Goal: Task Accomplishment & Management: Use online tool/utility

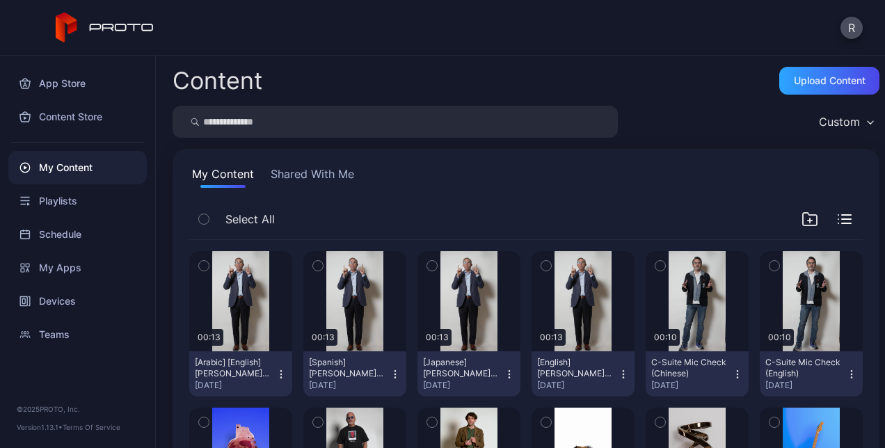
scroll to position [35, 0]
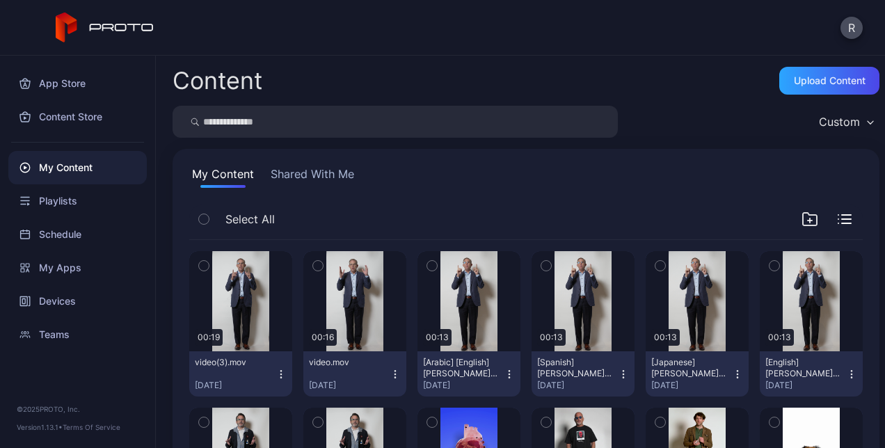
click at [391, 376] on icon "button" at bounding box center [395, 374] width 11 height 11
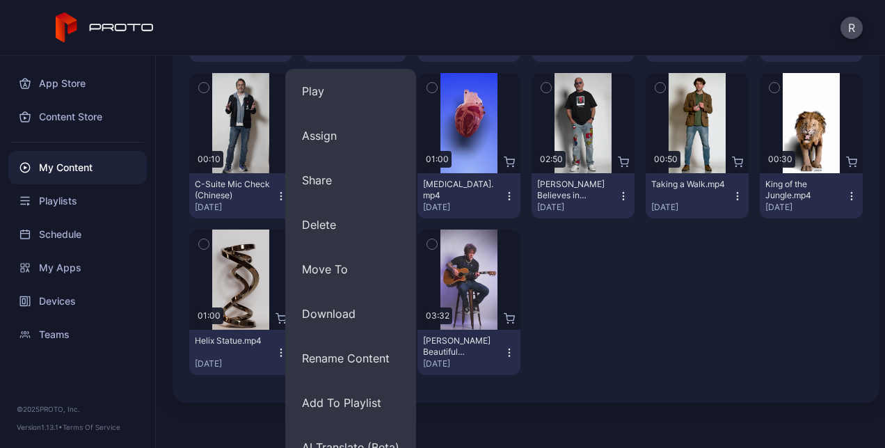
scroll to position [338, 0]
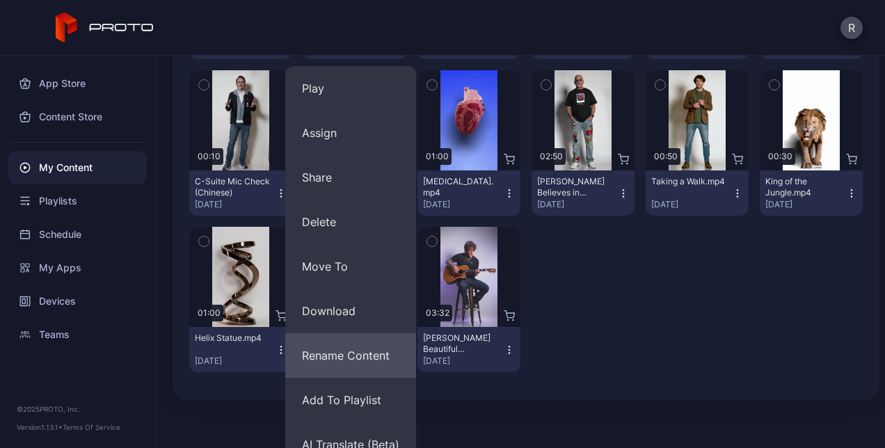
click at [352, 352] on button "Rename Content" at bounding box center [350, 355] width 131 height 45
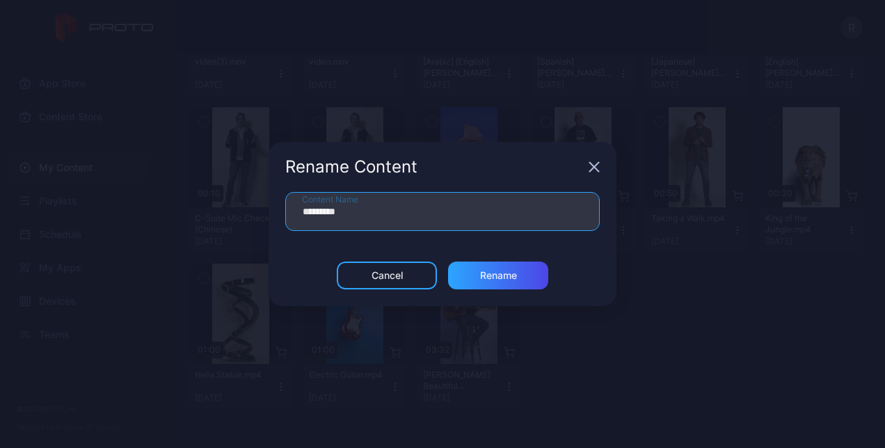
drag, startPoint x: 397, startPoint y: 203, endPoint x: 259, endPoint y: 220, distance: 139.5
click at [259, 220] on div "Rename Content ********* Content Name Cancel Rename" at bounding box center [442, 224] width 885 height 448
type input "**********"
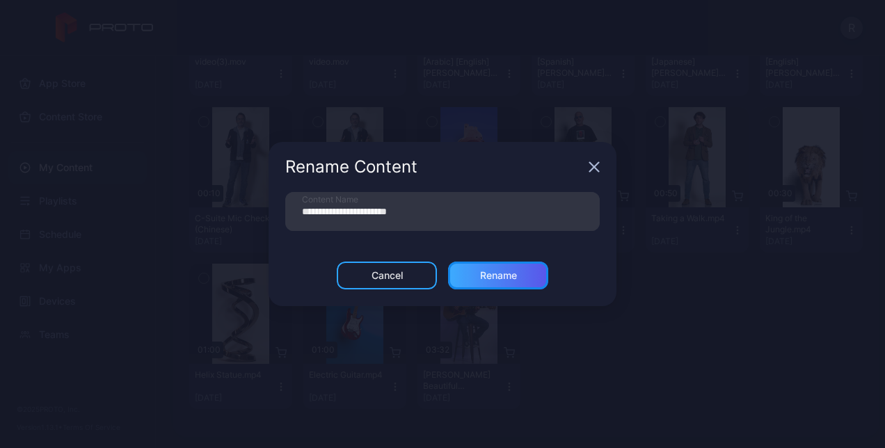
click at [486, 281] on div "Rename" at bounding box center [498, 276] width 100 height 28
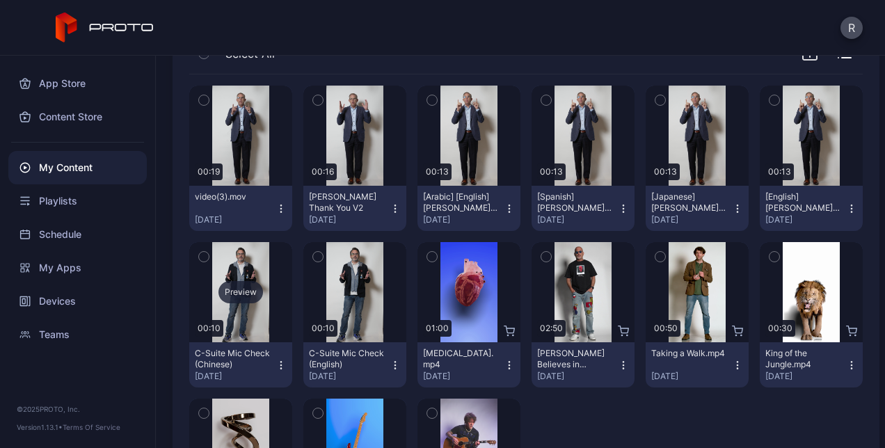
scroll to position [146, 0]
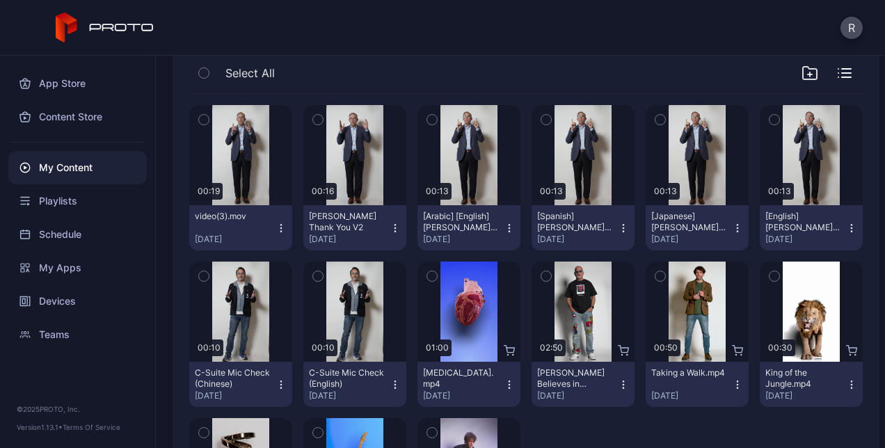
click at [281, 223] on icon "button" at bounding box center [281, 228] width 11 height 11
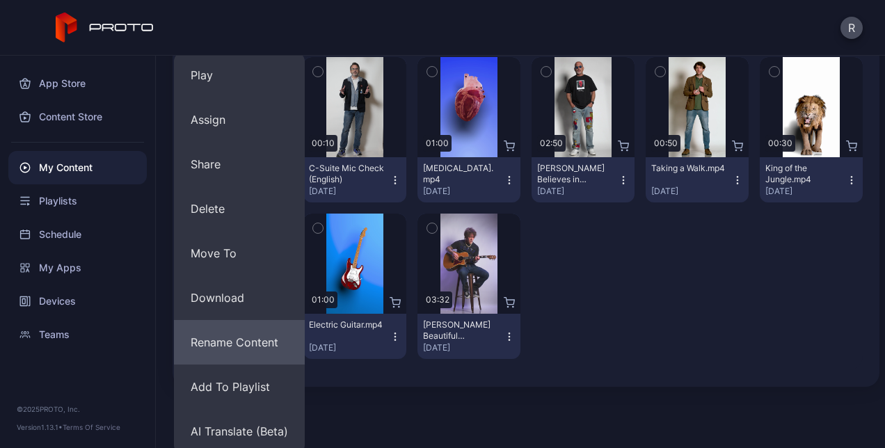
click at [251, 342] on button "Rename Content" at bounding box center [239, 342] width 131 height 45
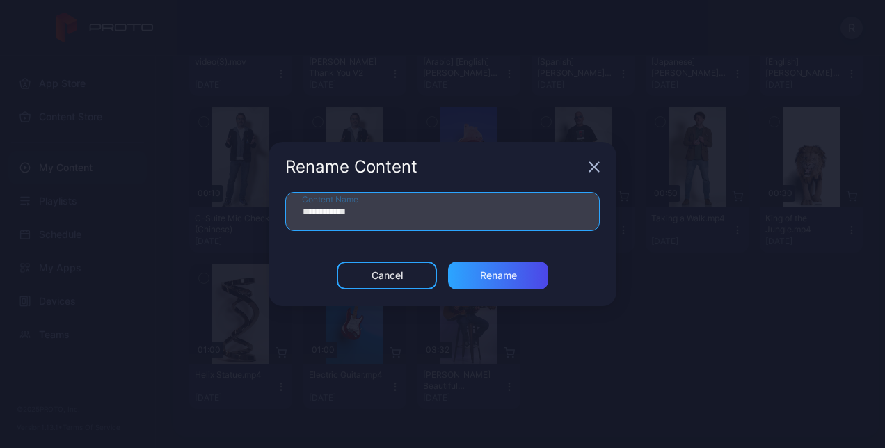
click at [388, 220] on input "**********" at bounding box center [442, 211] width 315 height 39
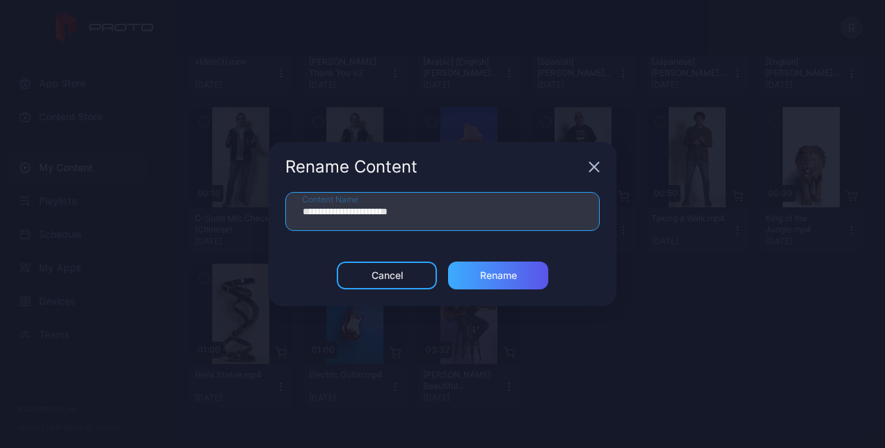
type input "**********"
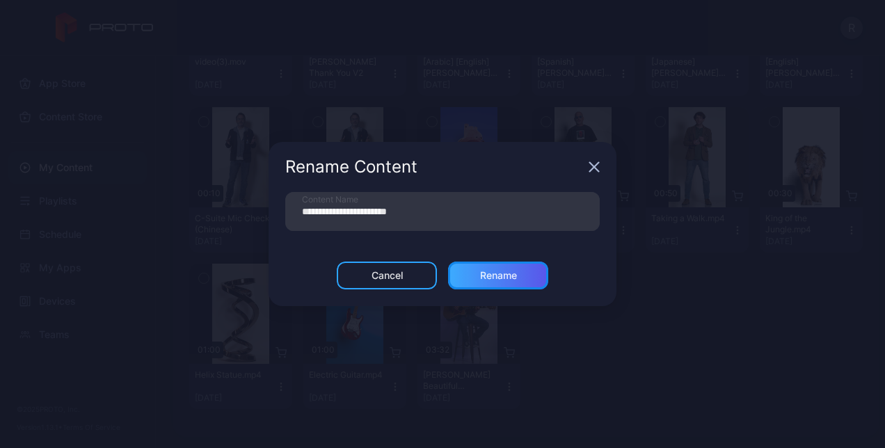
click at [508, 278] on div "Rename" at bounding box center [498, 275] width 37 height 11
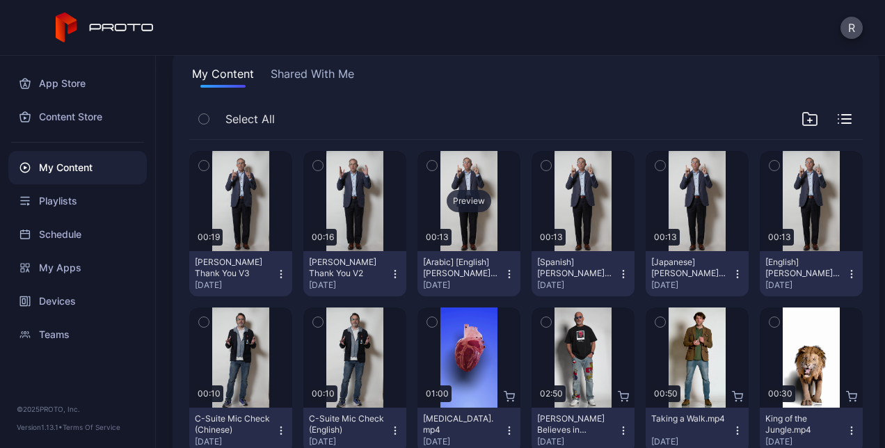
scroll to position [102, 0]
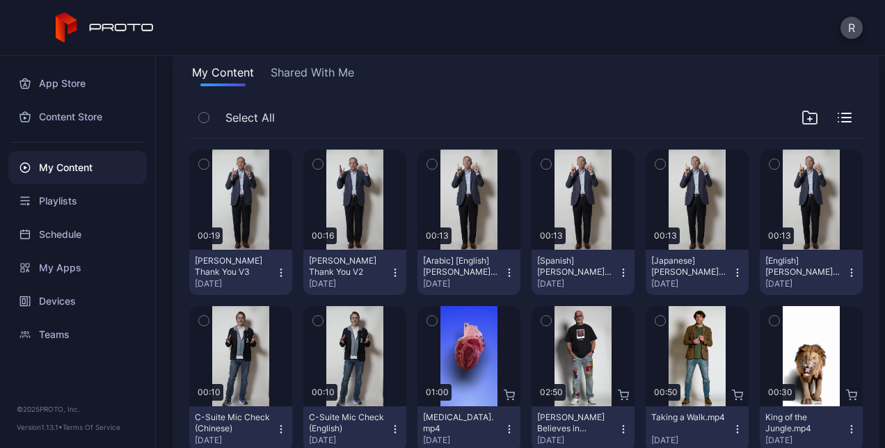
click at [338, 262] on div "[PERSON_NAME] Thank You V2" at bounding box center [347, 266] width 77 height 22
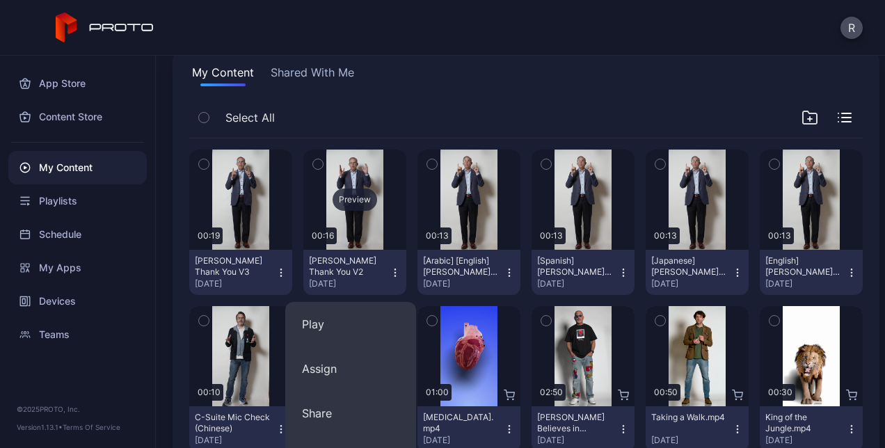
click at [355, 200] on div "Preview" at bounding box center [355, 200] width 45 height 22
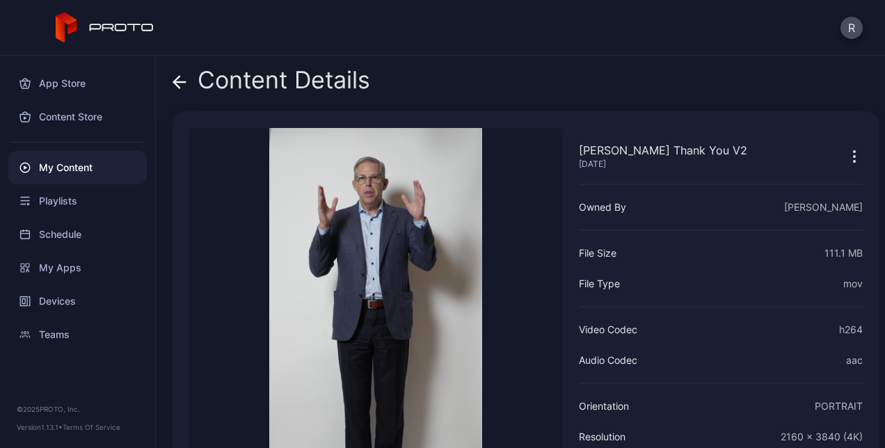
click at [175, 75] on icon at bounding box center [180, 82] width 14 height 14
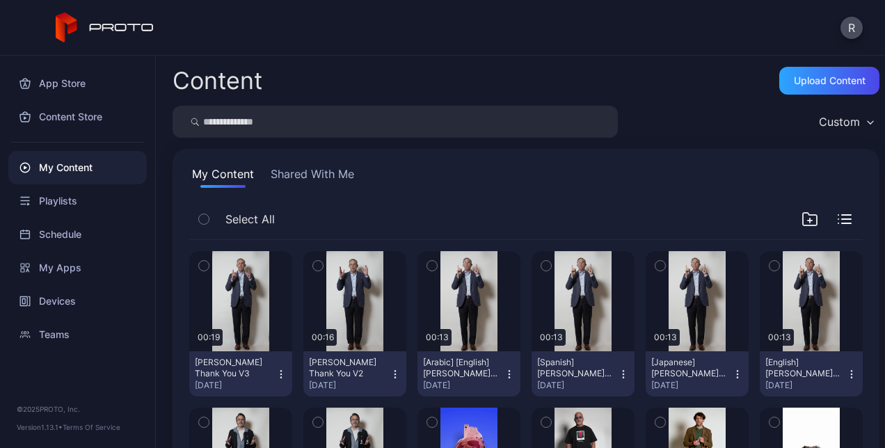
scroll to position [102, 0]
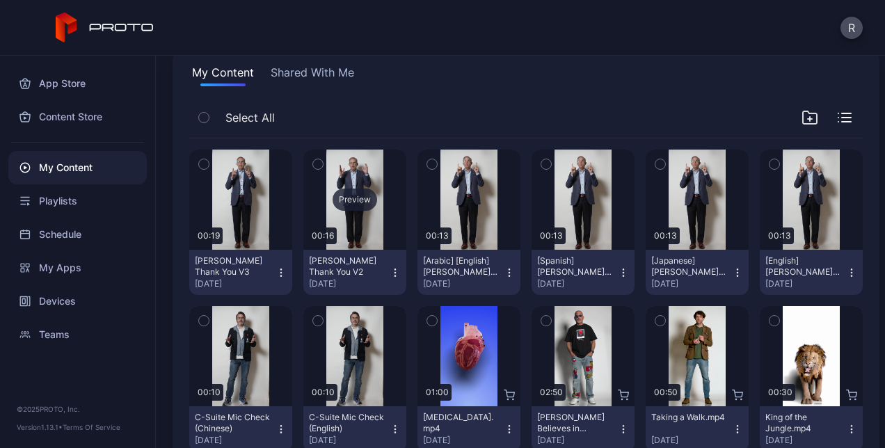
click at [355, 196] on div "Preview" at bounding box center [355, 200] width 45 height 22
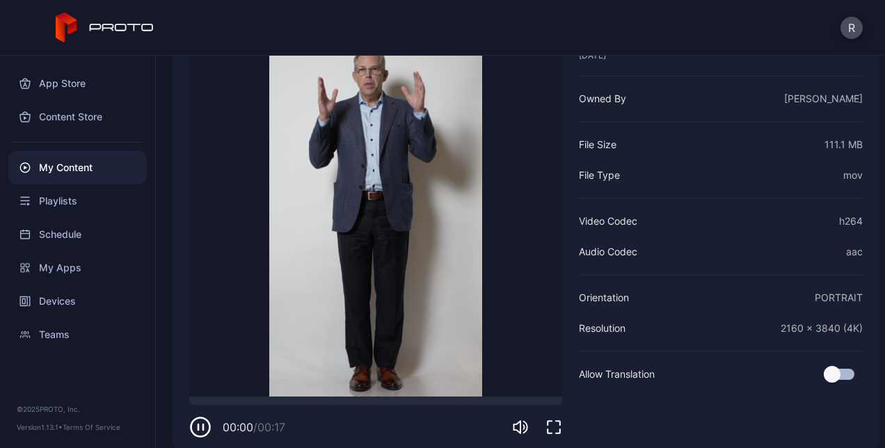
scroll to position [109, 0]
click at [198, 422] on icon "button" at bounding box center [200, 427] width 22 height 22
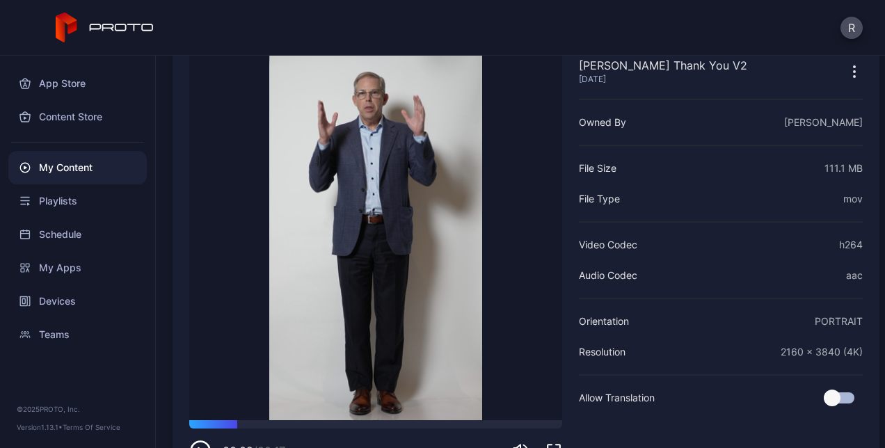
scroll to position [84, 0]
click at [223, 424] on div at bounding box center [375, 425] width 373 height 8
drag, startPoint x: 223, startPoint y: 424, endPoint x: 194, endPoint y: 426, distance: 29.3
click at [200, 421] on div at bounding box center [200, 421] width 0 height 0
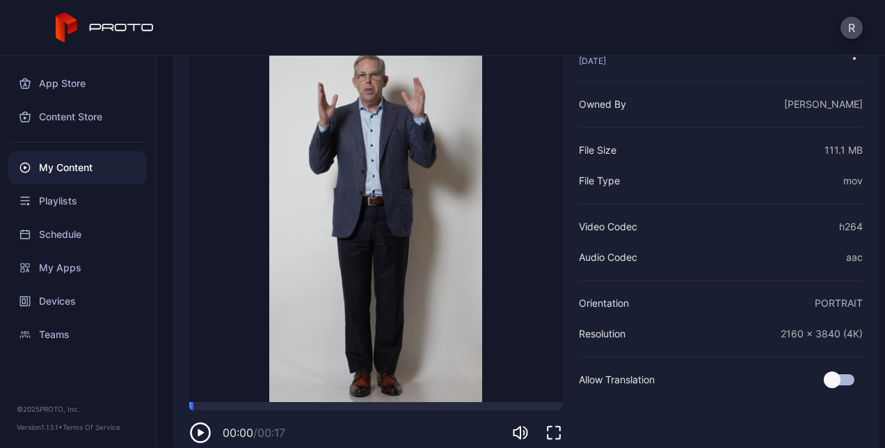
scroll to position [107, 0]
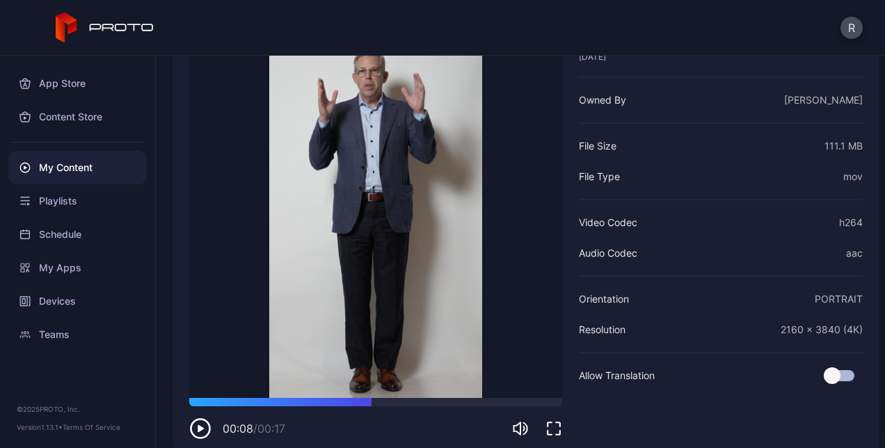
drag, startPoint x: 194, startPoint y: 401, endPoint x: 381, endPoint y: 412, distance: 187.6
click at [381, 412] on div "00:08 / 00:17" at bounding box center [375, 419] width 373 height 42
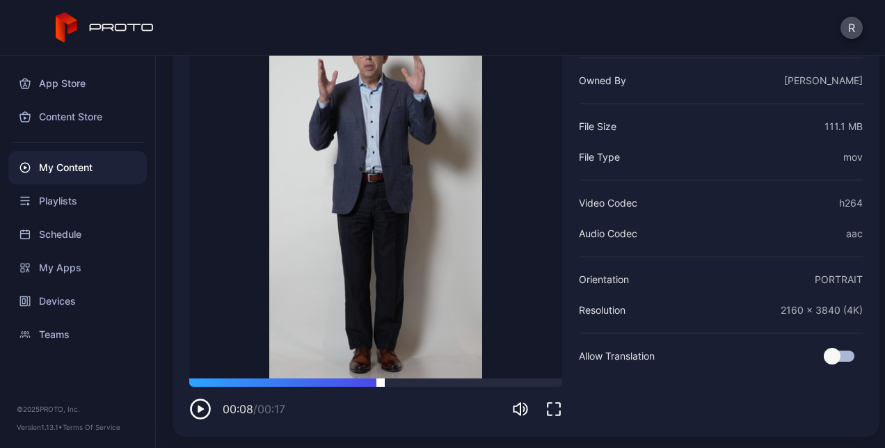
click at [487, 384] on div at bounding box center [375, 383] width 373 height 8
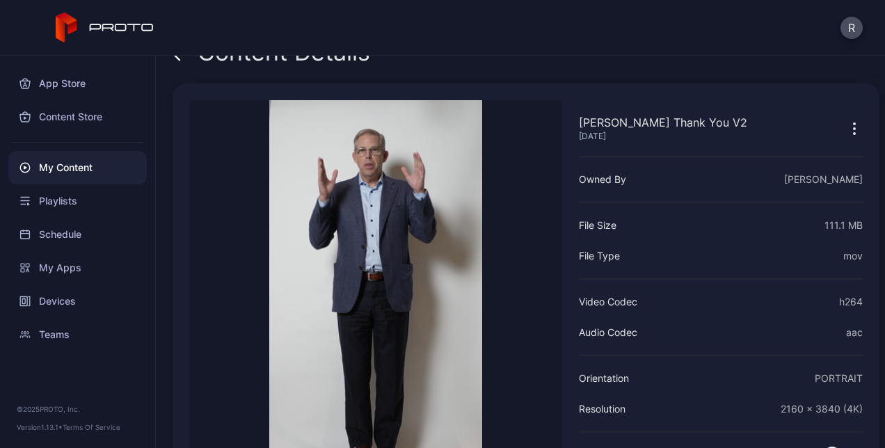
scroll to position [75, 0]
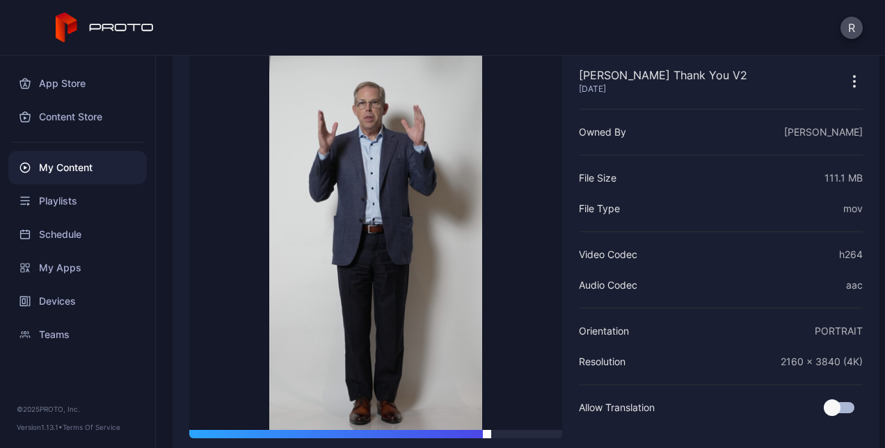
click at [420, 432] on div at bounding box center [375, 434] width 373 height 8
click at [443, 434] on div at bounding box center [375, 434] width 373 height 8
click at [533, 436] on div at bounding box center [375, 434] width 373 height 8
click at [551, 434] on div at bounding box center [375, 434] width 373 height 8
click at [542, 434] on div at bounding box center [375, 434] width 373 height 8
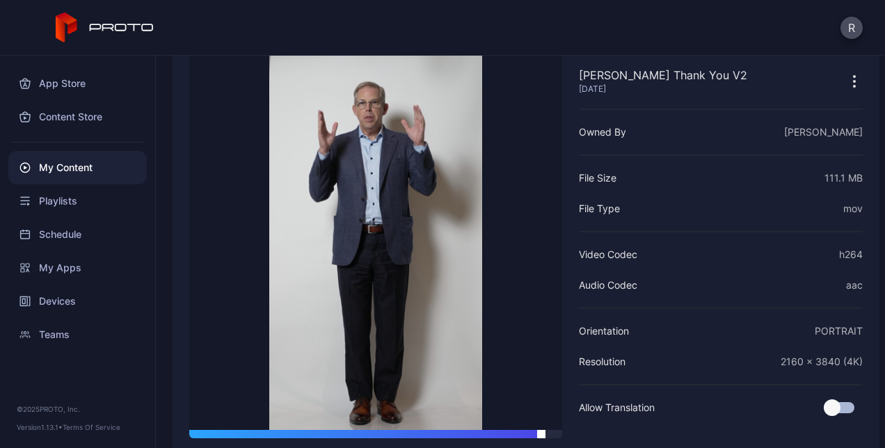
click at [537, 434] on div at bounding box center [375, 434] width 373 height 8
click at [370, 434] on div at bounding box center [375, 434] width 373 height 8
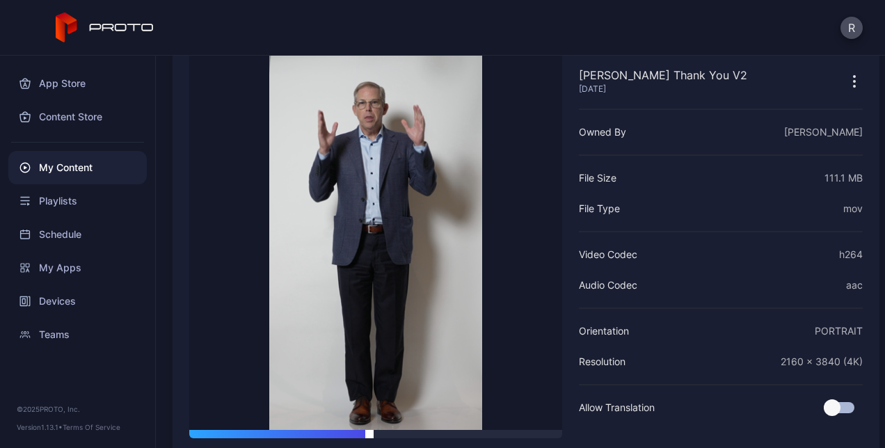
click at [317, 434] on div at bounding box center [375, 434] width 373 height 8
click at [298, 434] on div at bounding box center [375, 434] width 373 height 8
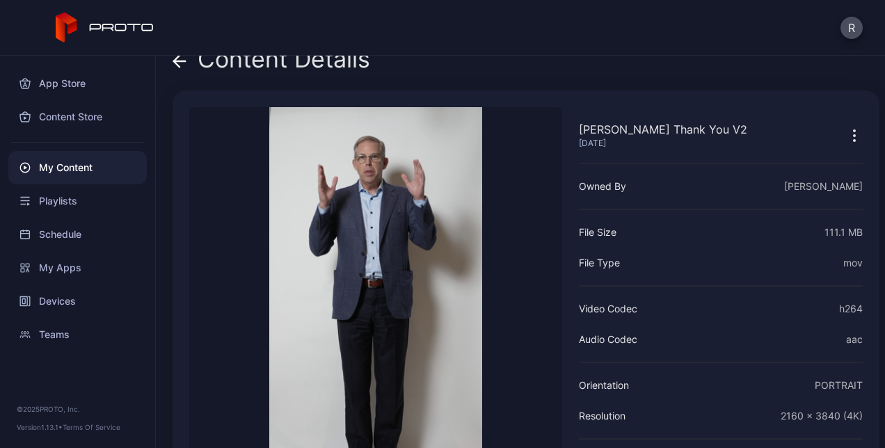
scroll to position [19, 0]
click at [175, 63] on icon at bounding box center [177, 62] width 6 height 12
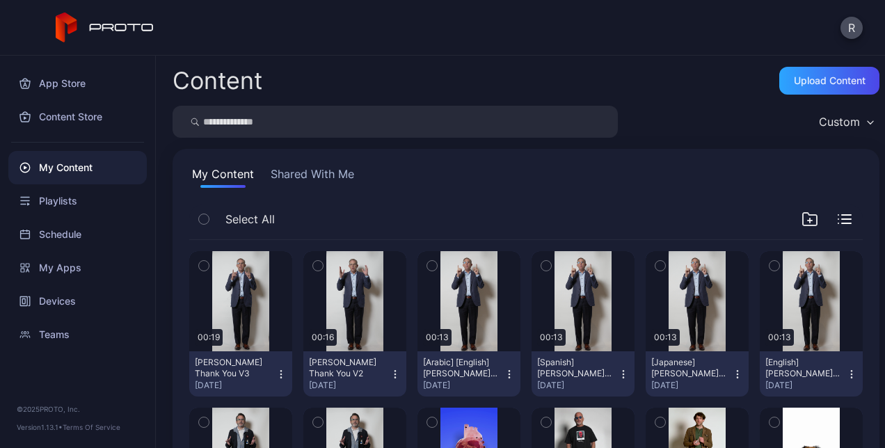
scroll to position [102, 0]
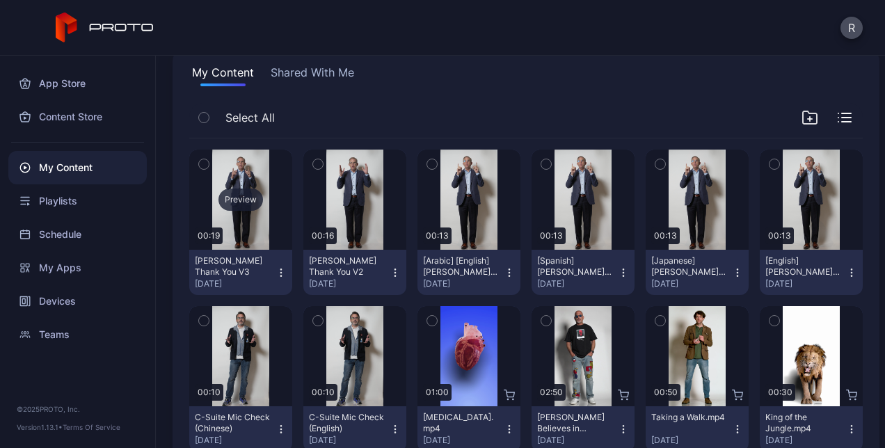
click at [234, 203] on div "Preview" at bounding box center [241, 200] width 45 height 22
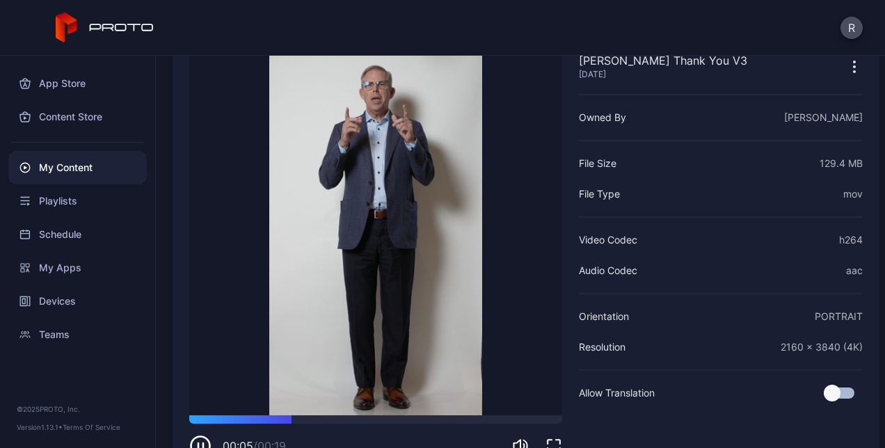
scroll to position [85, 0]
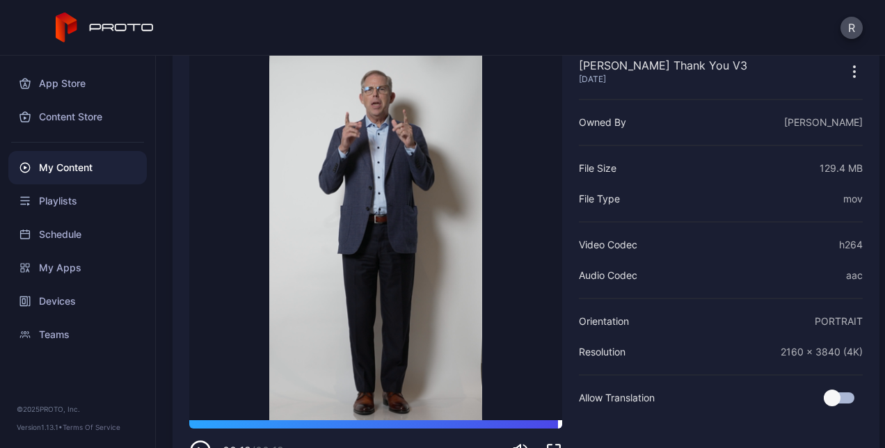
click at [554, 425] on div at bounding box center [375, 424] width 373 height 8
click at [546, 425] on div at bounding box center [375, 424] width 373 height 8
click at [518, 423] on div at bounding box center [375, 424] width 373 height 8
click at [345, 342] on video "Sorry, your browser doesn‘t support embedded videos" at bounding box center [375, 231] width 373 height 377
click at [198, 445] on icon "button" at bounding box center [200, 451] width 22 height 22
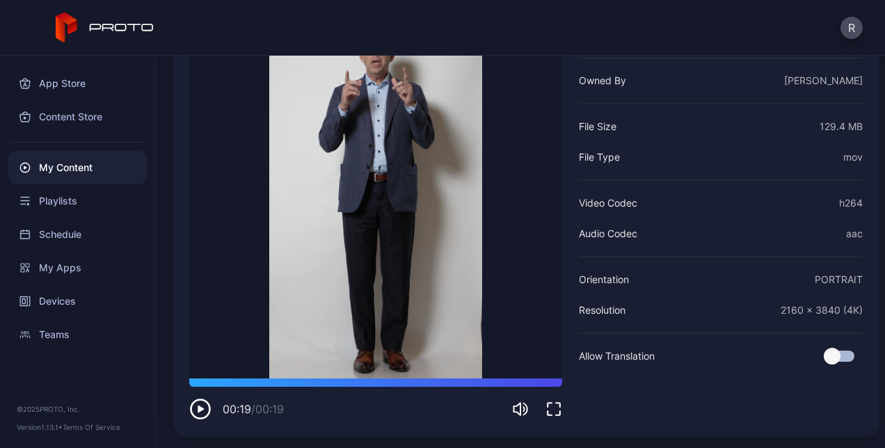
scroll to position [0, 0]
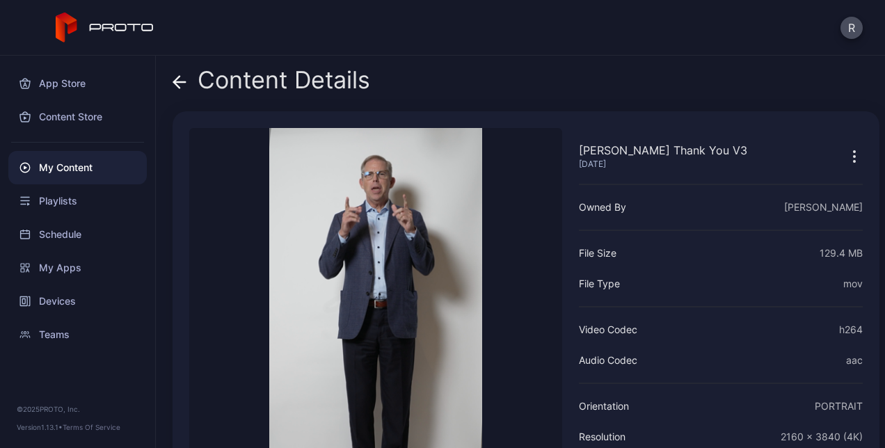
click at [178, 75] on icon at bounding box center [180, 82] width 14 height 14
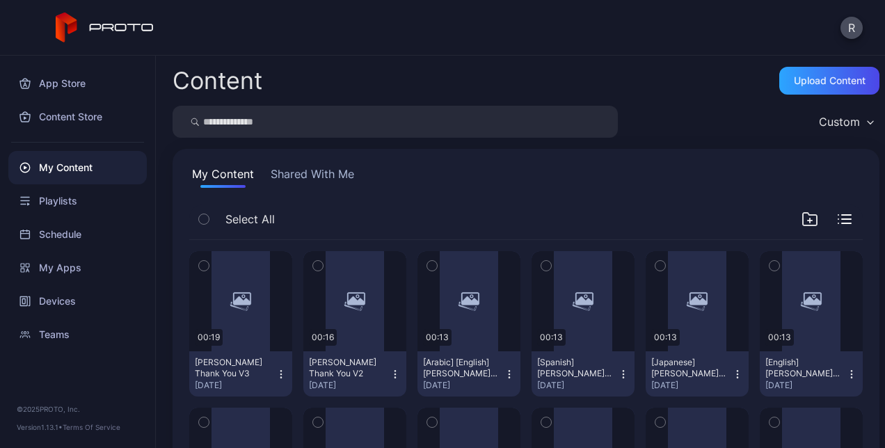
scroll to position [102, 0]
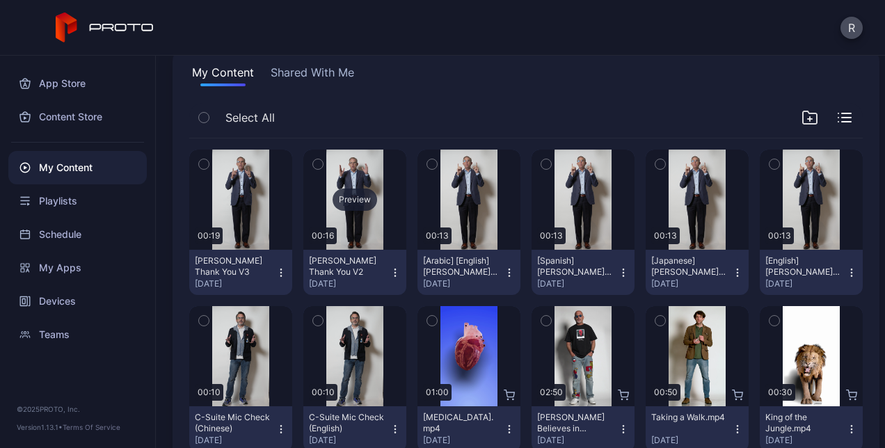
click at [350, 200] on div "Preview" at bounding box center [355, 200] width 45 height 22
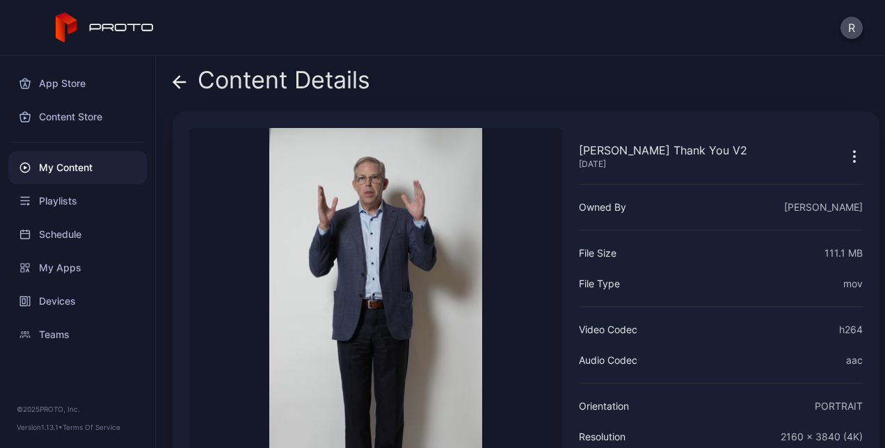
click at [182, 85] on icon at bounding box center [180, 82] width 14 height 14
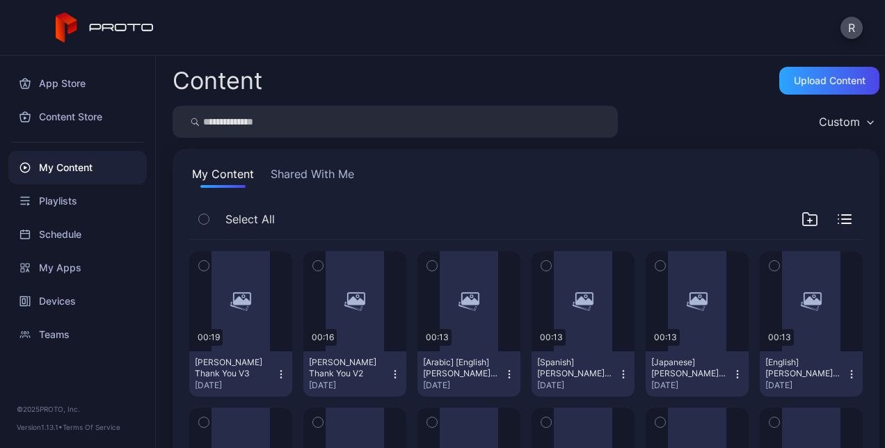
scroll to position [102, 0]
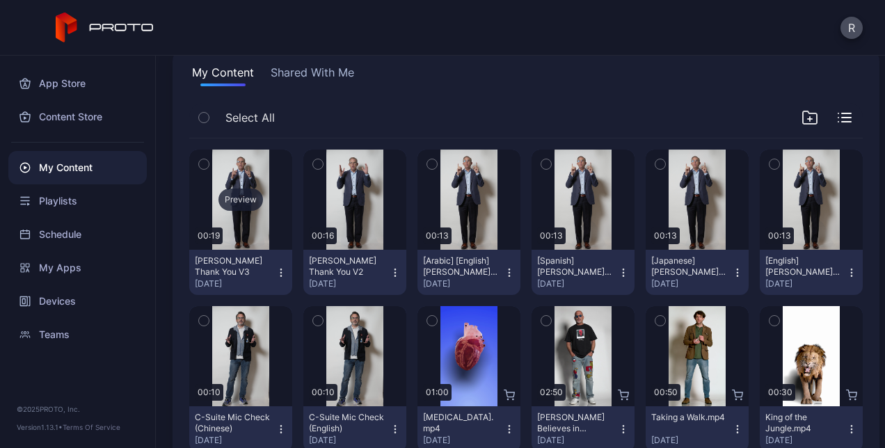
click at [243, 202] on div "Preview" at bounding box center [241, 200] width 45 height 22
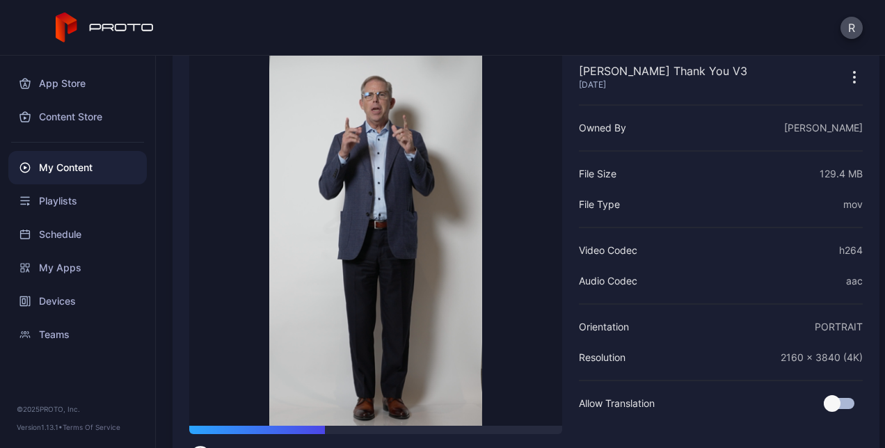
scroll to position [79, 0]
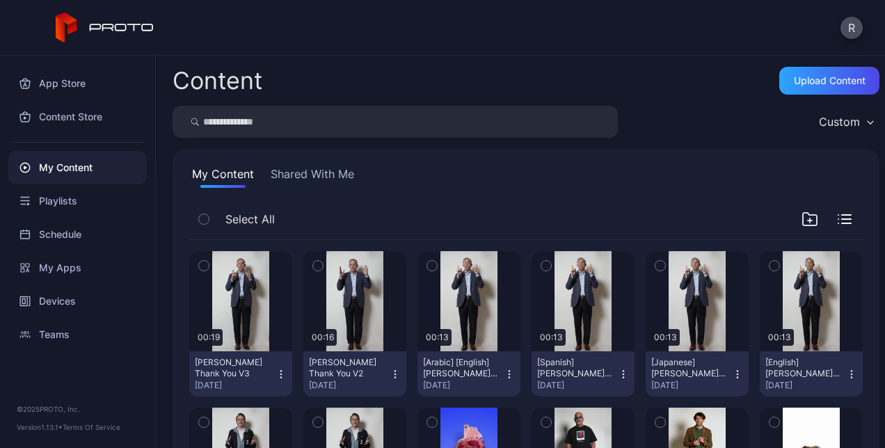
click at [457, 53] on div "R" at bounding box center [442, 28] width 885 height 56
click at [350, 303] on div "Preview" at bounding box center [355, 301] width 45 height 22
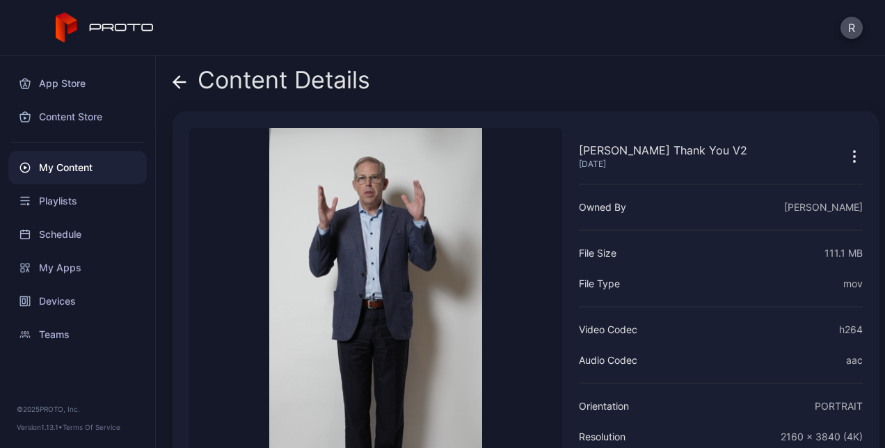
click at [183, 84] on icon at bounding box center [180, 82] width 14 height 14
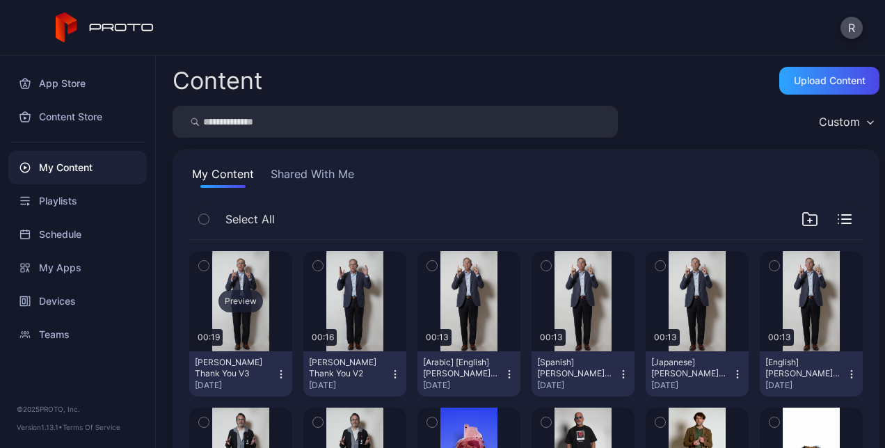
click at [235, 299] on div "Preview" at bounding box center [241, 301] width 45 height 22
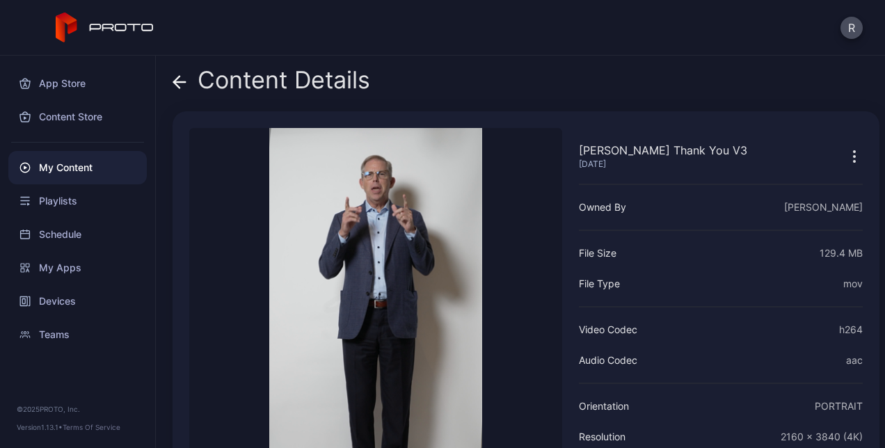
click at [178, 76] on icon at bounding box center [180, 82] width 14 height 14
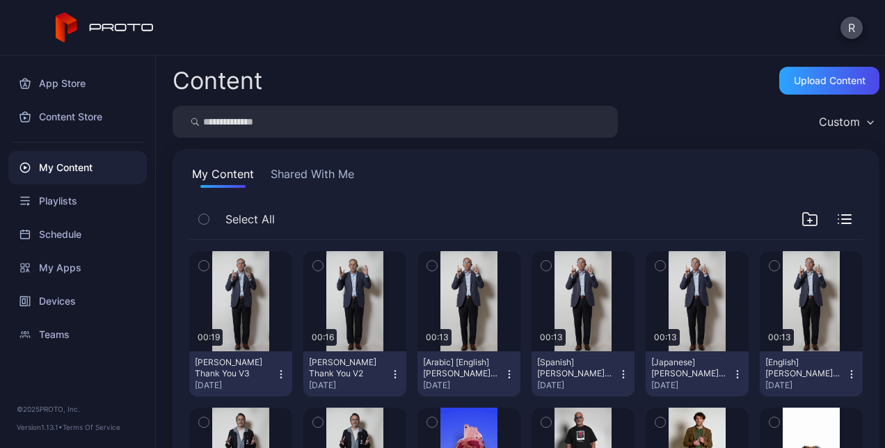
click at [392, 376] on icon "button" at bounding box center [395, 374] width 11 height 11
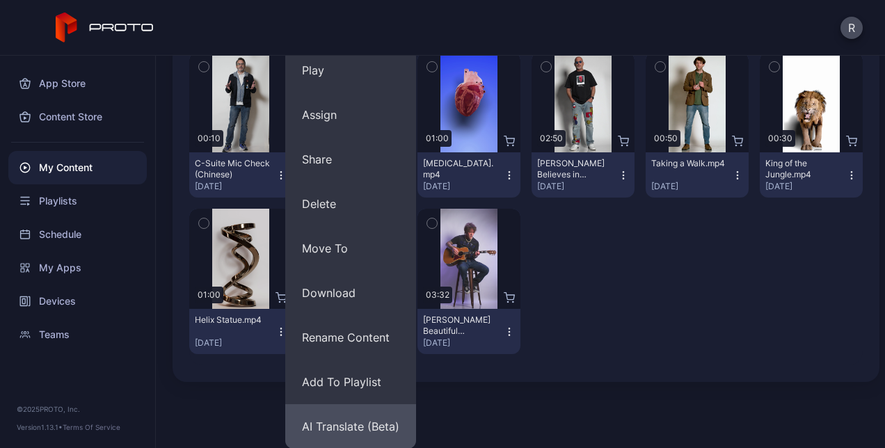
click at [349, 428] on button "AI Translate (Beta)" at bounding box center [350, 426] width 131 height 45
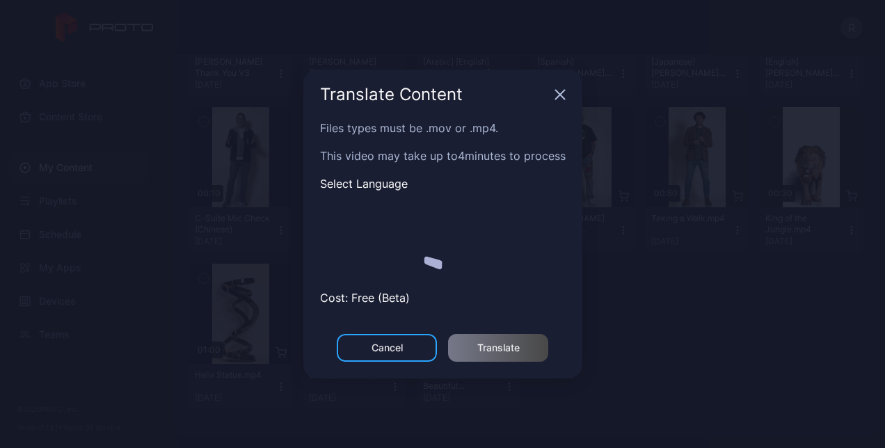
scroll to position [301, 0]
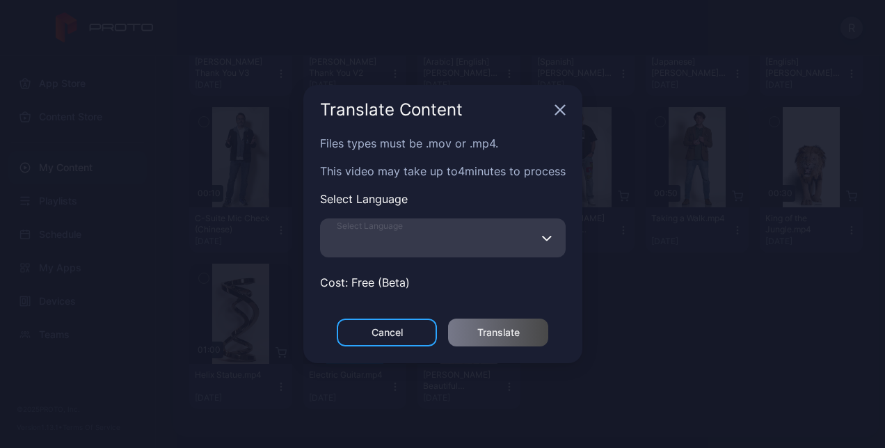
click at [465, 233] on input "Select Language" at bounding box center [443, 238] width 246 height 39
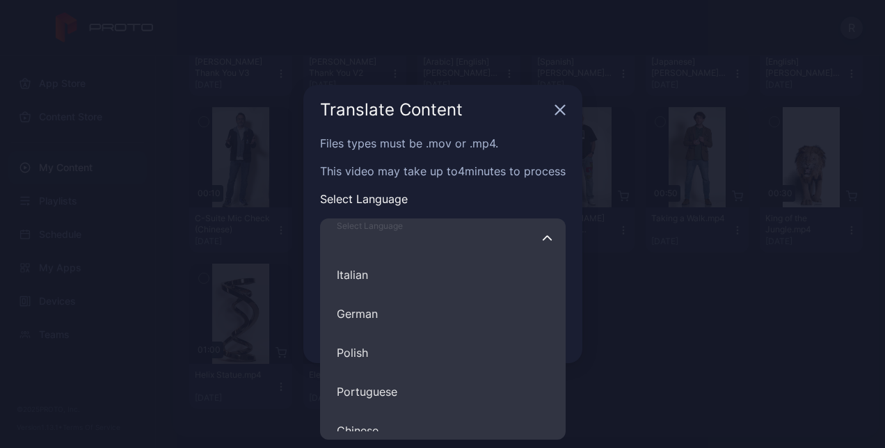
scroll to position [0, 0]
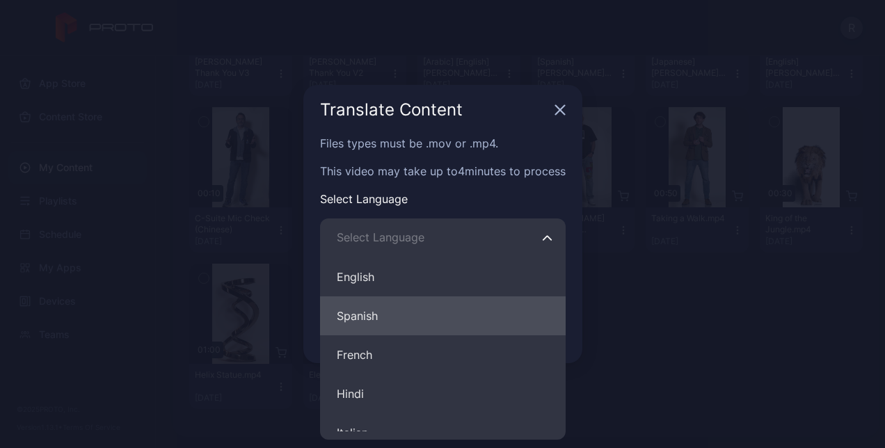
click at [381, 306] on button "Spanish" at bounding box center [443, 316] width 246 height 39
type input "*******"
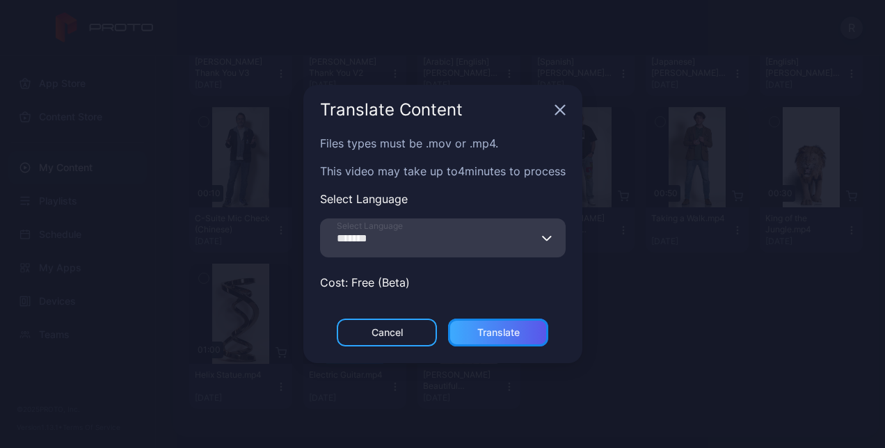
click at [515, 338] on div "Translate" at bounding box center [498, 333] width 100 height 28
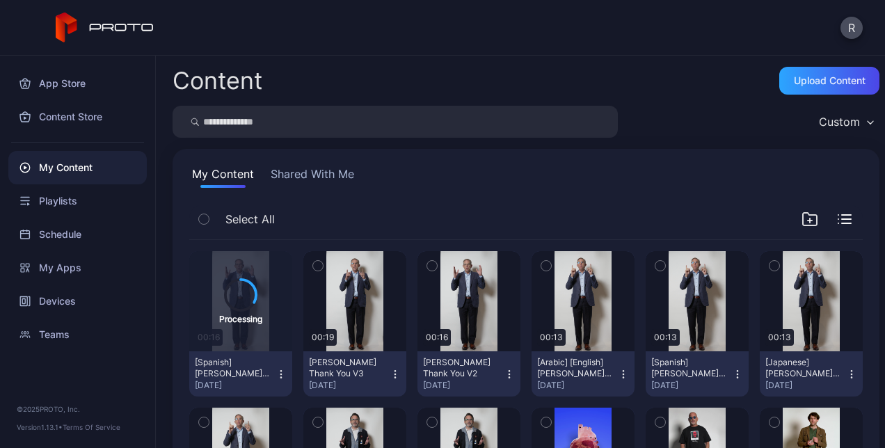
click at [504, 373] on icon "button" at bounding box center [509, 374] width 11 height 11
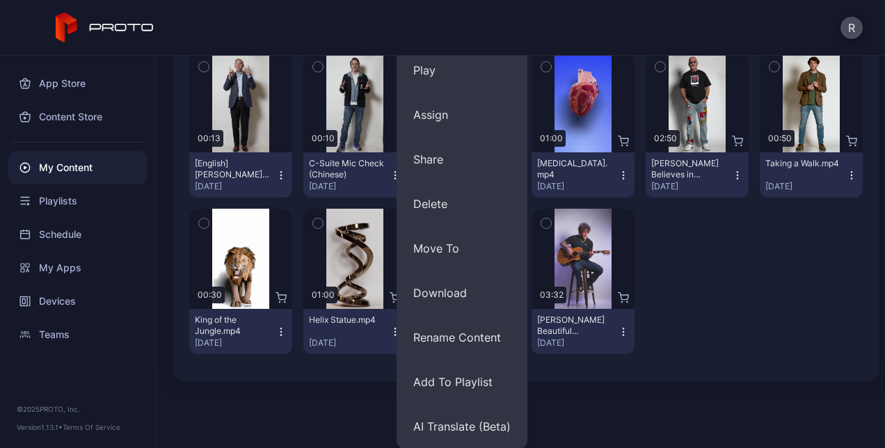
scroll to position [356, 0]
click at [452, 436] on button "AI Translate (Beta)" at bounding box center [462, 426] width 131 height 45
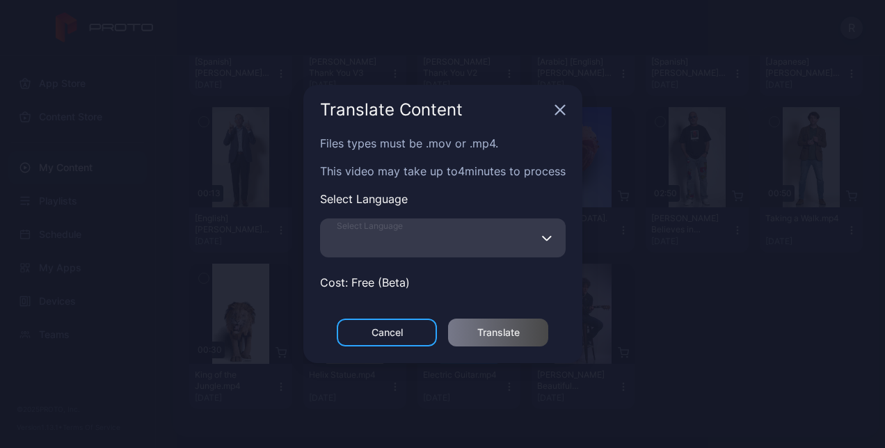
click at [453, 230] on input "Select Language" at bounding box center [443, 238] width 246 height 39
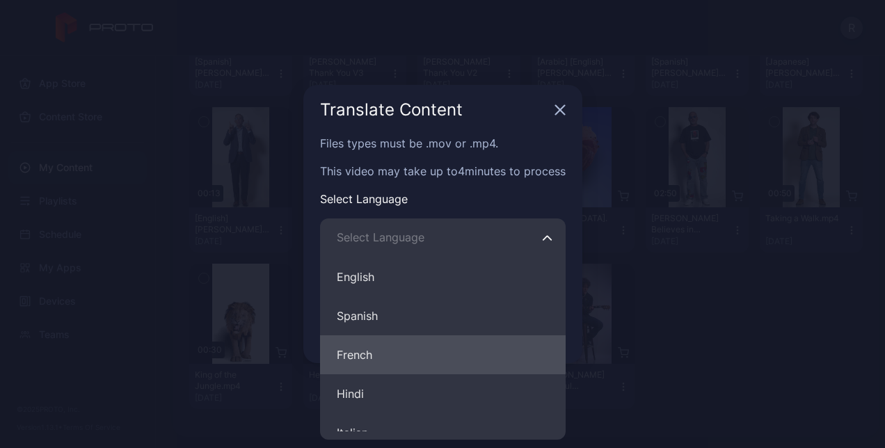
click at [444, 349] on button "French" at bounding box center [443, 355] width 246 height 39
type input "******"
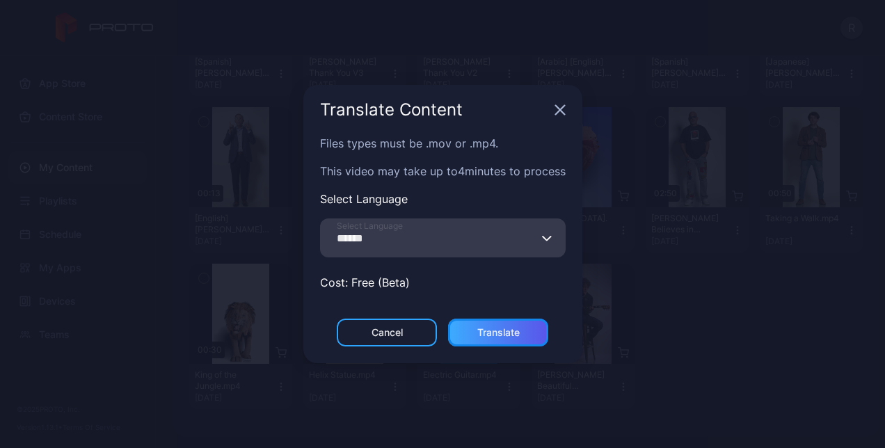
click at [488, 338] on div "Translate" at bounding box center [499, 332] width 42 height 11
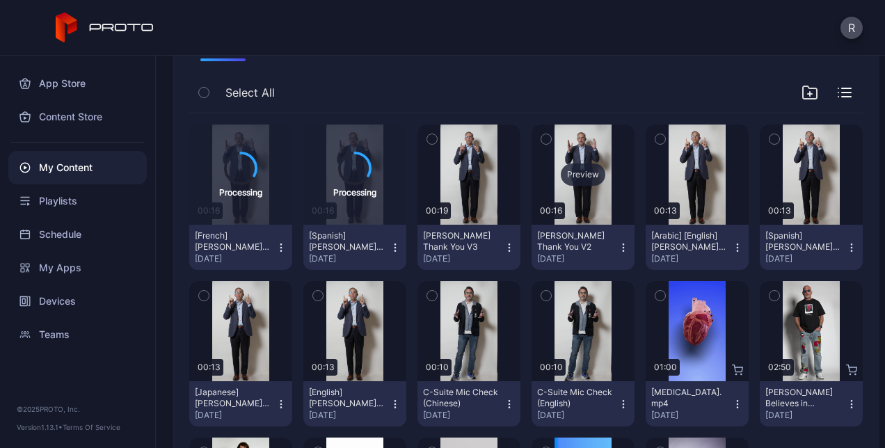
scroll to position [132, 0]
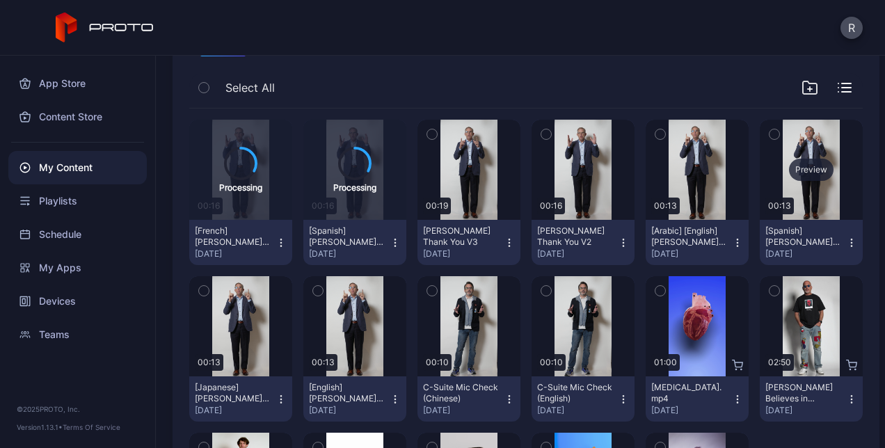
click at [797, 171] on div "Preview" at bounding box center [811, 170] width 45 height 22
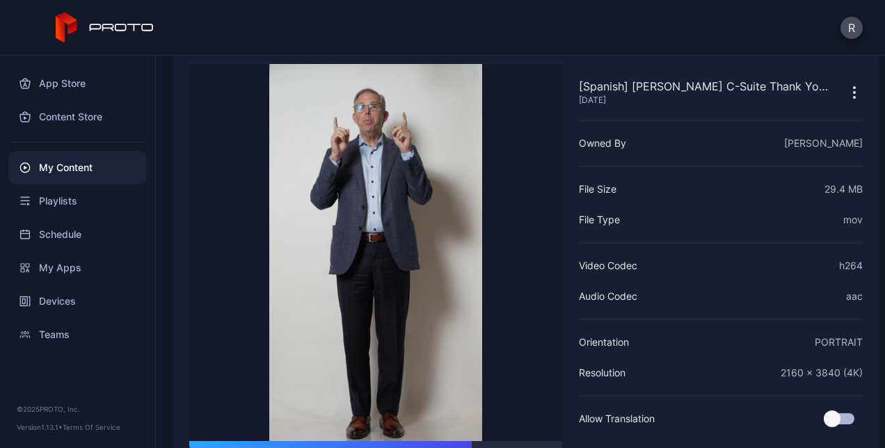
scroll to position [101, 0]
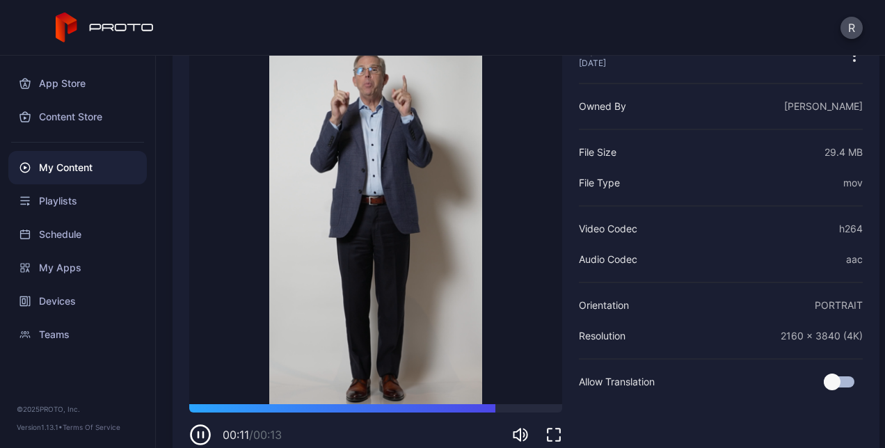
click at [198, 439] on icon "button" at bounding box center [200, 435] width 22 height 22
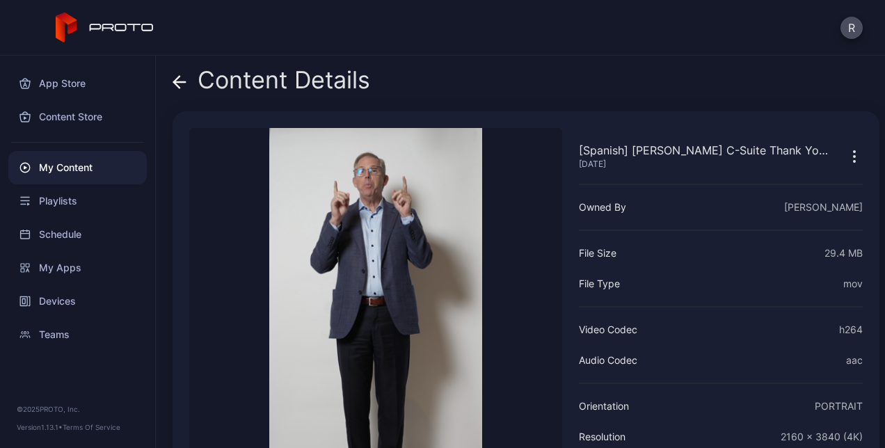
click at [182, 86] on icon at bounding box center [180, 82] width 14 height 14
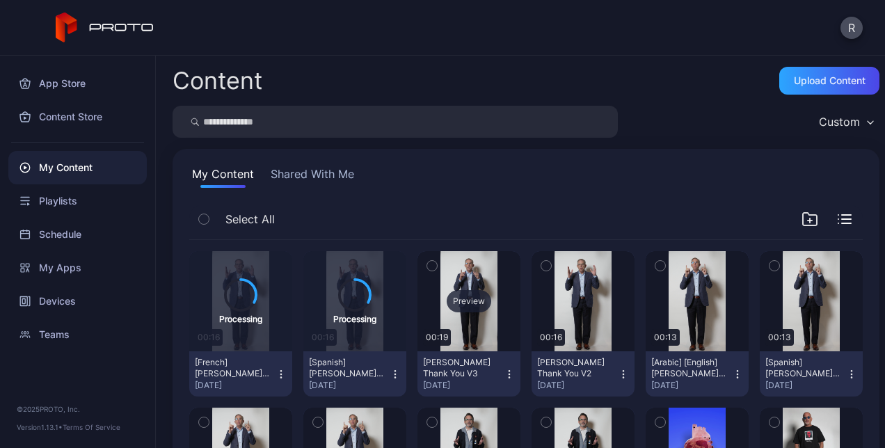
scroll to position [132, 0]
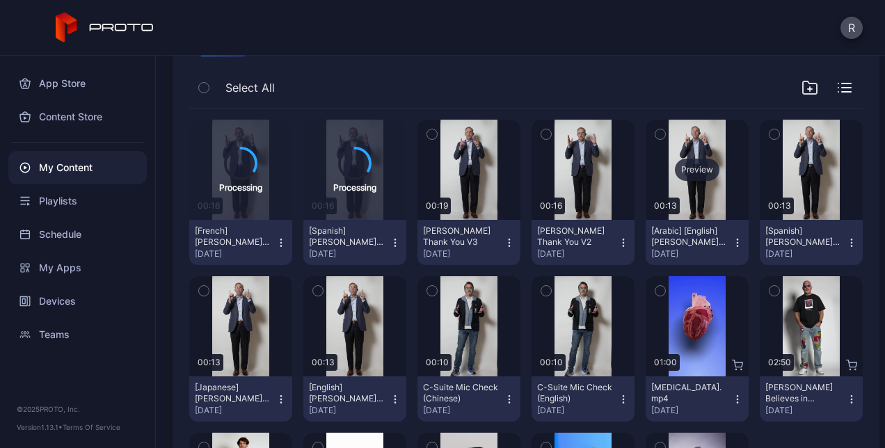
click at [682, 167] on div "Preview" at bounding box center [697, 170] width 45 height 22
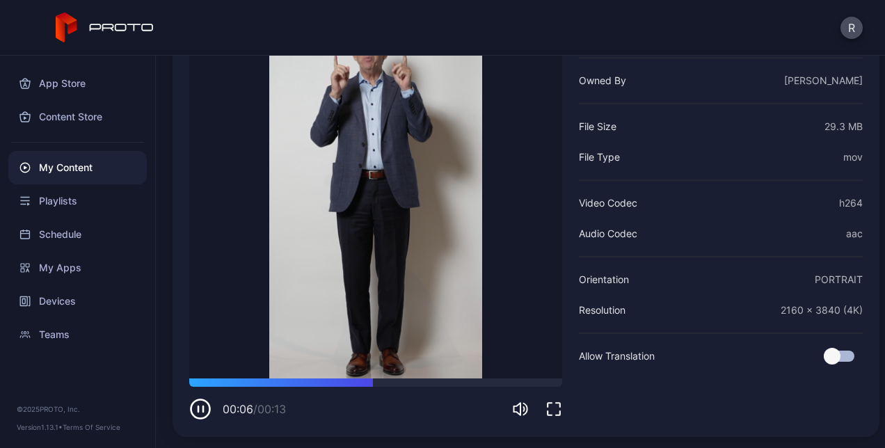
scroll to position [127, 0]
click at [208, 409] on icon "button" at bounding box center [200, 409] width 22 height 22
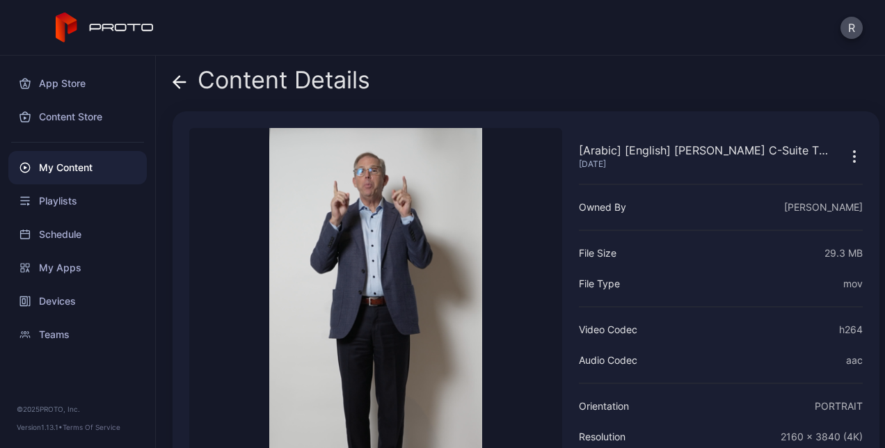
click at [186, 78] on icon at bounding box center [180, 82] width 14 height 14
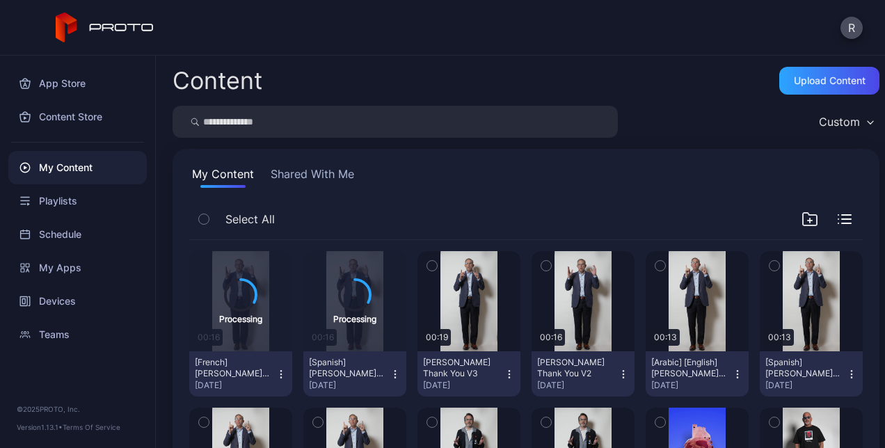
scroll to position [132, 0]
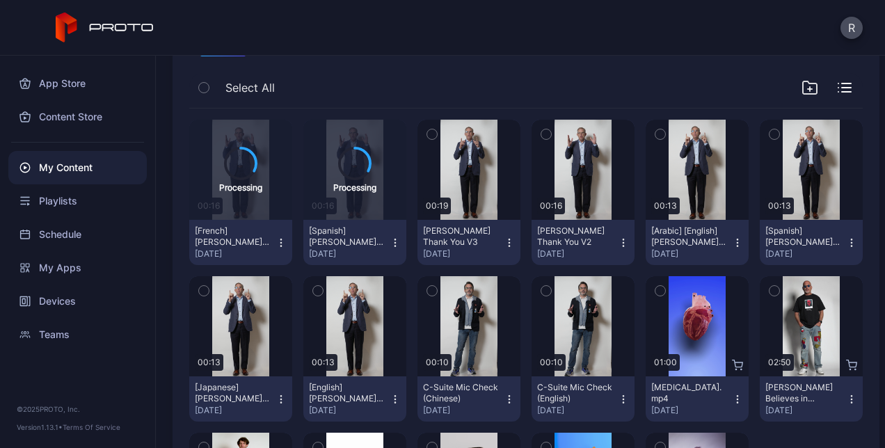
click at [618, 241] on icon "button" at bounding box center [623, 242] width 11 height 11
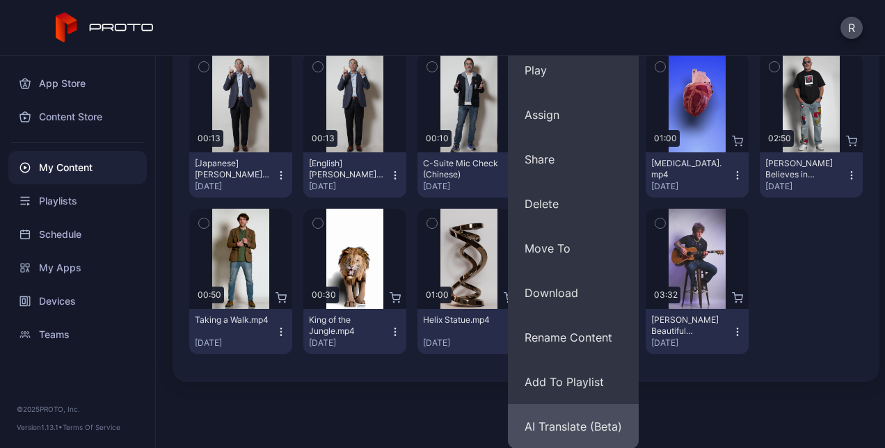
click at [561, 423] on button "AI Translate (Beta)" at bounding box center [573, 426] width 131 height 45
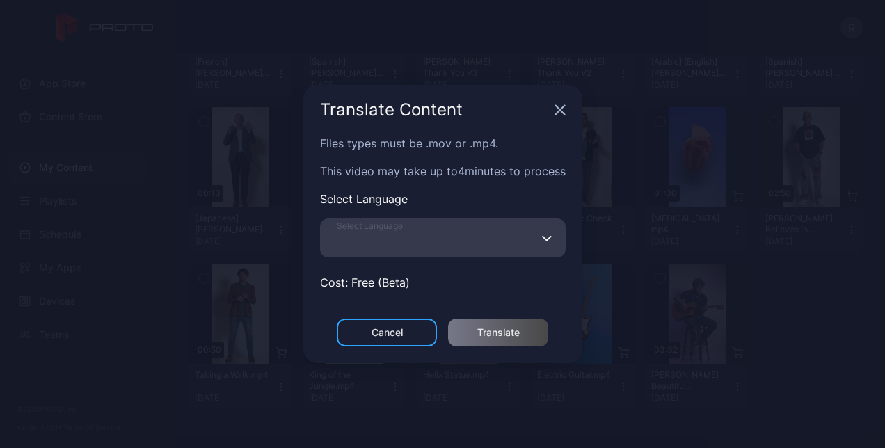
click at [450, 251] on input "Select Language" at bounding box center [443, 238] width 246 height 39
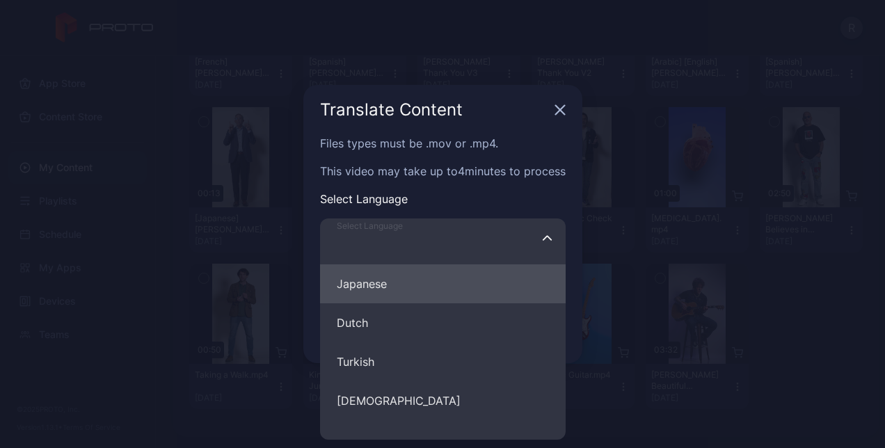
scroll to position [345, 0]
click at [379, 291] on button "Japanese" at bounding box center [443, 283] width 246 height 39
type input "********"
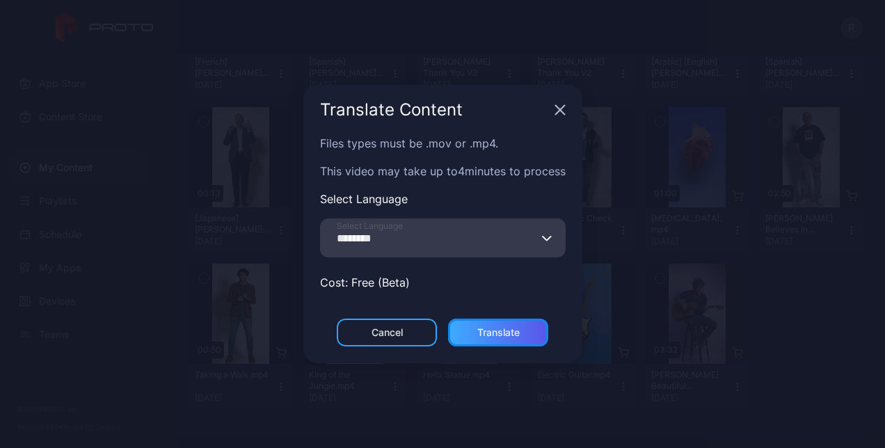
click at [508, 338] on div "Translate" at bounding box center [498, 333] width 100 height 28
